Goal: Transaction & Acquisition: Subscribe to service/newsletter

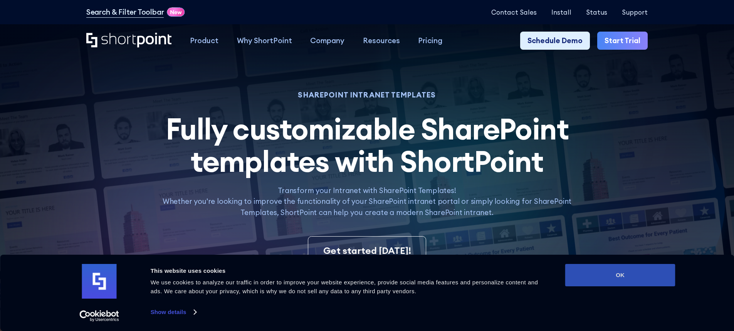
click at [648, 273] on button "OK" at bounding box center [621, 275] width 110 height 22
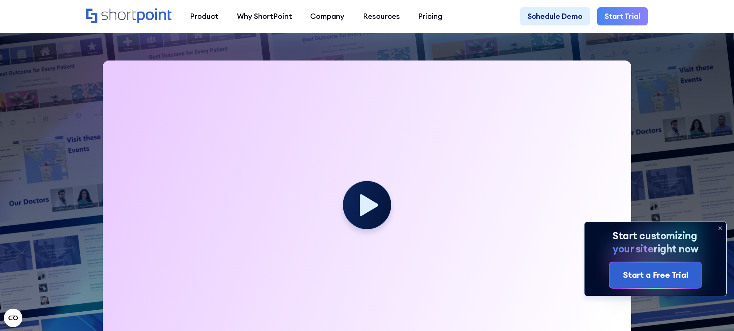
scroll to position [231, 0]
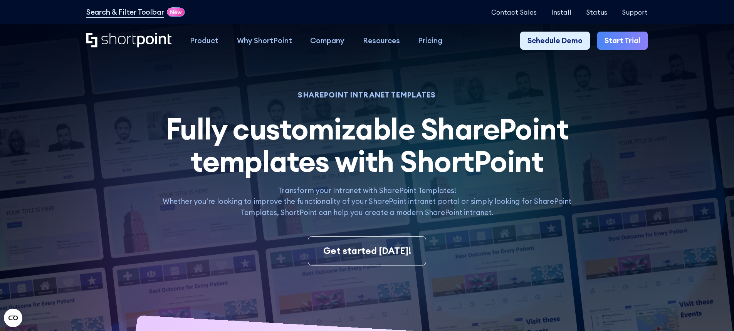
click at [621, 41] on link "Start Trial" at bounding box center [623, 41] width 51 height 19
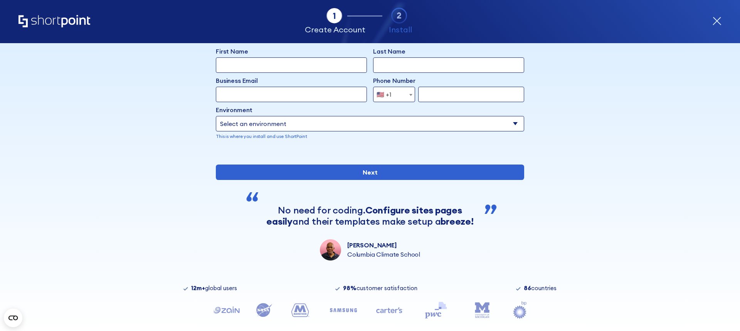
scroll to position [77, 0]
